Goal: Book appointment/travel/reservation

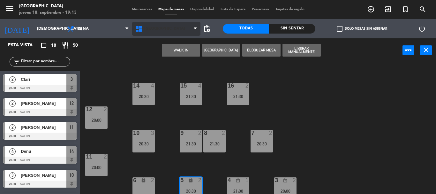
scroll to position [3, 0]
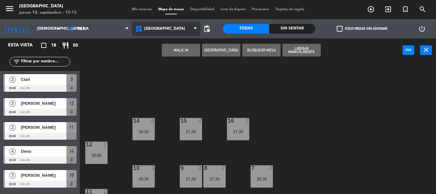
click at [159, 33] on span "[GEOGRAPHIC_DATA]" at bounding box center [166, 29] width 68 height 14
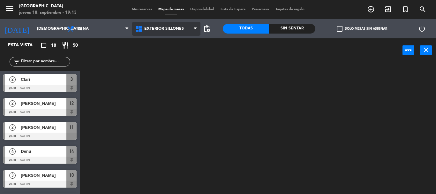
click at [179, 54] on ng-component "menu Pampa Café jueves 18. septiembre - 19:13 Mis reservas Mapa de mesas Dispon…" at bounding box center [218, 97] width 436 height 194
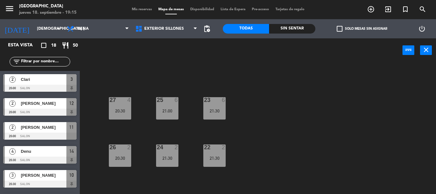
click at [147, 11] on span "Mis reservas" at bounding box center [142, 10] width 26 height 4
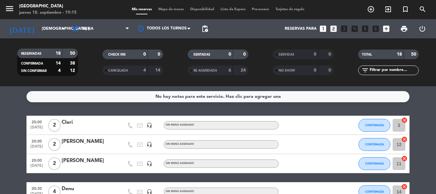
click at [355, 28] on icon "looks_4" at bounding box center [354, 29] width 8 height 8
click at [174, 10] on span "Mapa de mesas" at bounding box center [171, 10] width 32 height 4
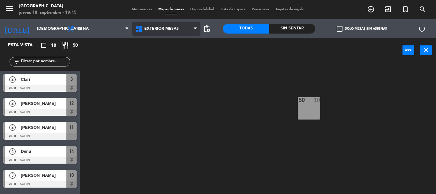
click at [158, 29] on span "Exterior Mesas" at bounding box center [161, 28] width 34 height 4
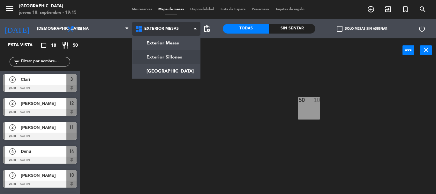
click at [170, 51] on ng-component "menu Pampa Café jueves 18. septiembre - 19:15 Mis reservas Mapa de mesas Dispon…" at bounding box center [218, 97] width 436 height 194
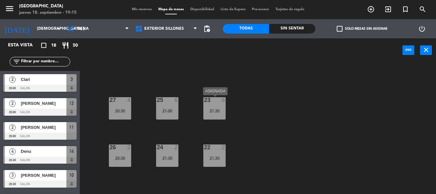
click at [212, 112] on div "21:30" at bounding box center [214, 111] width 22 height 4
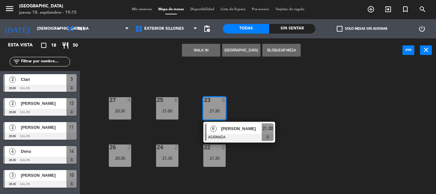
click at [245, 51] on button "[GEOGRAPHIC_DATA]" at bounding box center [241, 50] width 38 height 13
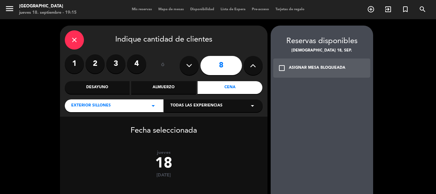
click at [135, 64] on label "4" at bounding box center [136, 63] width 19 height 19
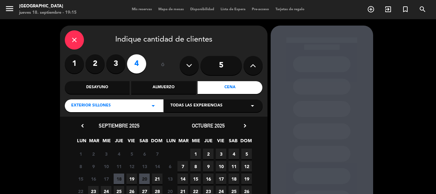
click at [119, 177] on span "18" at bounding box center [119, 178] width 11 height 11
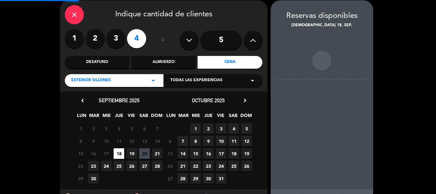
scroll to position [26, 0]
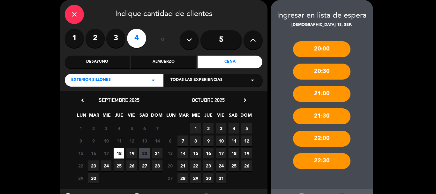
click at [329, 46] on div "20:00" at bounding box center [321, 49] width 57 height 16
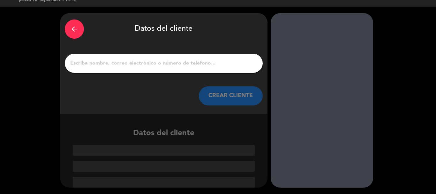
click at [204, 61] on input "1" at bounding box center [164, 63] width 188 height 9
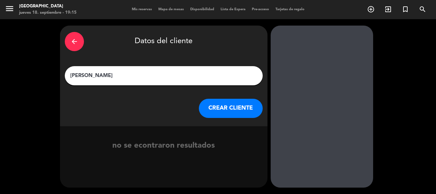
type input "[PERSON_NAME]"
click at [209, 113] on button "CREAR CLIENTE" at bounding box center [231, 108] width 64 height 19
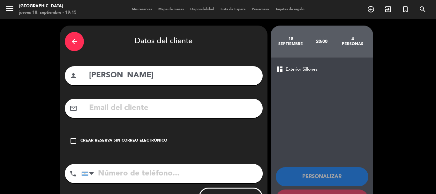
click at [105, 133] on div "check_box_outline_blank Crear reserva sin correo electrónico" at bounding box center [164, 140] width 198 height 19
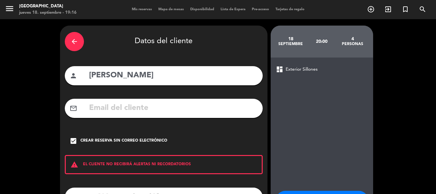
click at [145, 6] on div "menu Pampa Café jueves 18. septiembre - 19:16 Mis reservas Mapa de mesas Dispon…" at bounding box center [218, 9] width 436 height 19
click at [145, 9] on span "Mis reservas" at bounding box center [142, 10] width 26 height 4
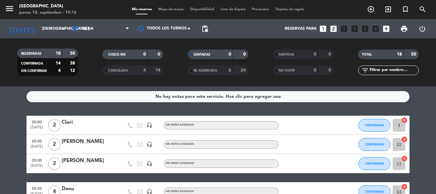
click at [168, 11] on span "Mapa de mesas" at bounding box center [171, 10] width 32 height 4
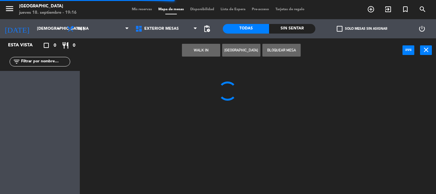
click at [199, 9] on span "Disponibilidad" at bounding box center [202, 10] width 30 height 4
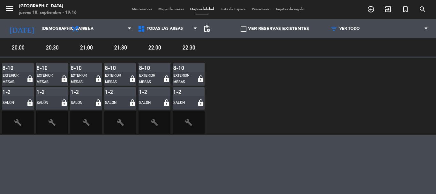
drag, startPoint x: 149, startPoint y: 101, endPoint x: 141, endPoint y: 126, distance: 26.1
click at [137, 145] on div "20:00 20:30 21:00 21:30 22:00 22:30 8-10 Exterior Mesas lock 1-2 Salon lock bui…" at bounding box center [218, 134] width 436 height 192
click at [164, 8] on span "Mapa de mesas" at bounding box center [171, 10] width 32 height 4
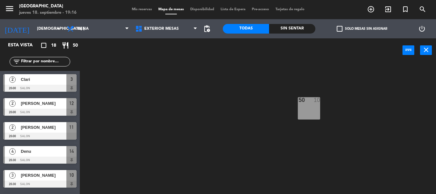
click at [136, 9] on span "Mis reservas" at bounding box center [142, 10] width 26 height 4
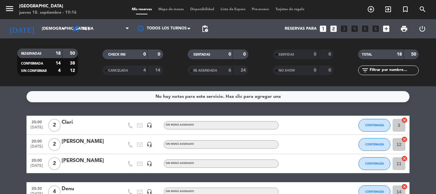
click at [177, 6] on div "menu Pampa Café jueves 18. septiembre - 19:16 Mis reservas Mapa de mesas Dispon…" at bounding box center [218, 9] width 436 height 19
click at [230, 7] on div "Mis reservas Mapa de mesas Disponibilidad Lista de Espera Pre-acceso Tarjetas d…" at bounding box center [218, 10] width 179 height 6
click at [230, 9] on span "Lista de Espera" at bounding box center [232, 10] width 31 height 4
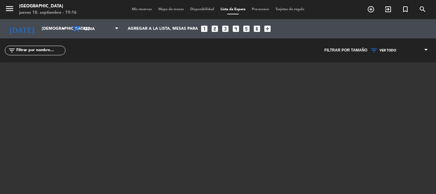
click at [144, 11] on span "Mis reservas" at bounding box center [142, 10] width 26 height 4
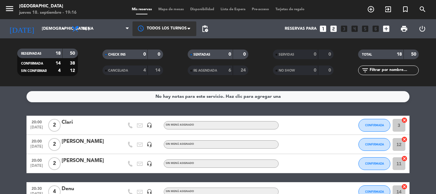
click at [179, 29] on div at bounding box center [164, 28] width 64 height 14
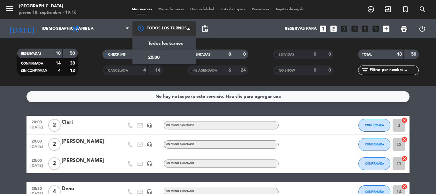
click at [179, 29] on div at bounding box center [164, 28] width 64 height 14
click at [177, 31] on div at bounding box center [164, 28] width 64 height 14
click at [179, 44] on span "Todos los turnos" at bounding box center [165, 43] width 35 height 7
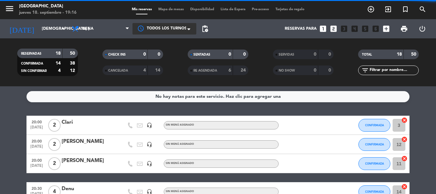
click at [170, 12] on div "Mis reservas Mapa de mesas Disponibilidad Lista de Espera Pre-acceso Tarjetas d…" at bounding box center [218, 10] width 179 height 6
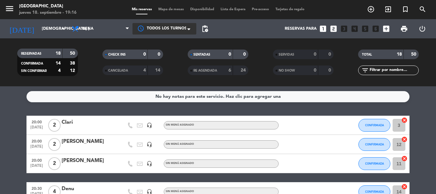
click at [173, 10] on span "Mapa de mesas" at bounding box center [171, 10] width 32 height 4
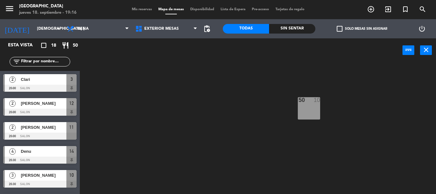
click at [76, 88] on div at bounding box center [39, 88] width 73 height 7
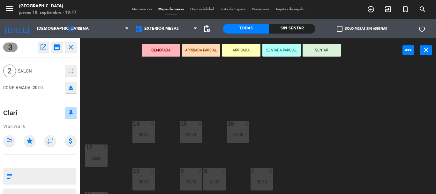
click at [72, 69] on icon "fullscreen" at bounding box center [71, 71] width 8 height 8
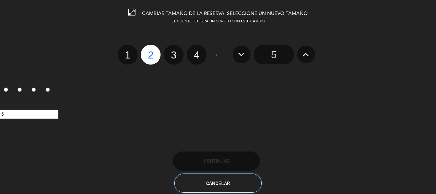
click at [234, 185] on button "Cancelar" at bounding box center [217, 182] width 87 height 19
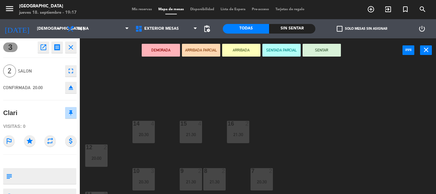
click at [176, 89] on div "15 4 21:30 14 4 20:30 16 2 21:30 12 2 20:00 7 2 20:30 8 2 21:30 9 2 21:30 10 3 …" at bounding box center [260, 128] width 352 height 132
